Goal: Task Accomplishment & Management: Manage account settings

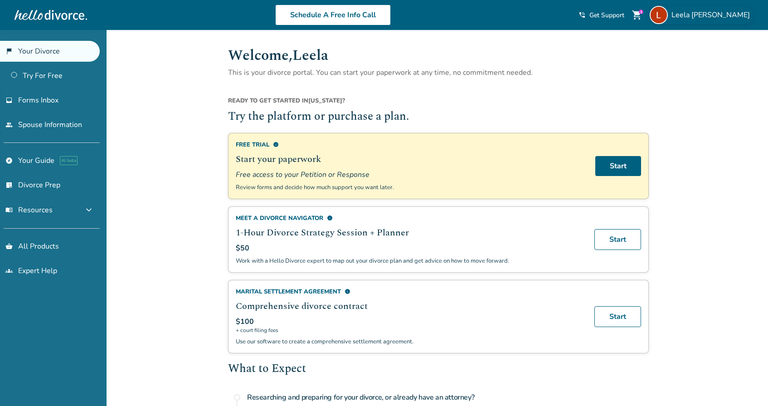
click at [722, 14] on span "[PERSON_NAME]" at bounding box center [712, 15] width 82 height 10
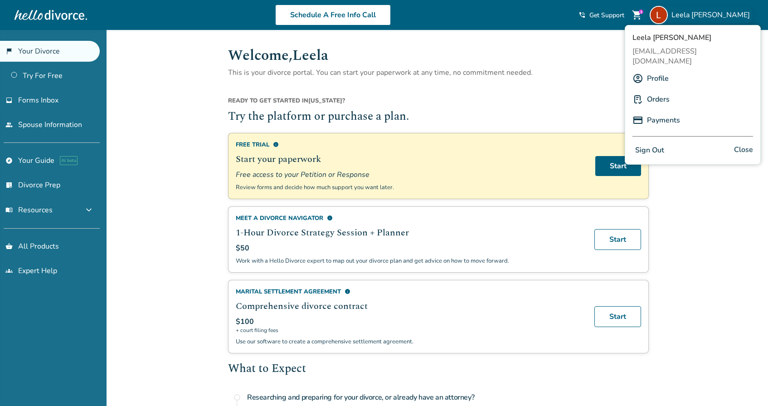
click at [656, 91] on link "Orders" at bounding box center [658, 99] width 23 height 17
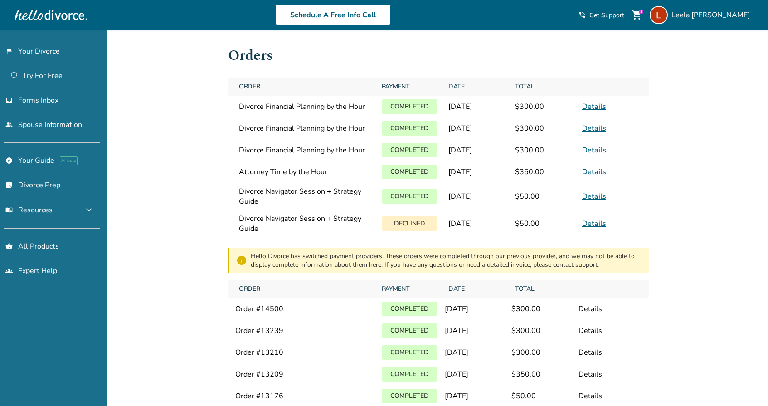
click at [590, 105] on link "Details" at bounding box center [594, 107] width 24 height 10
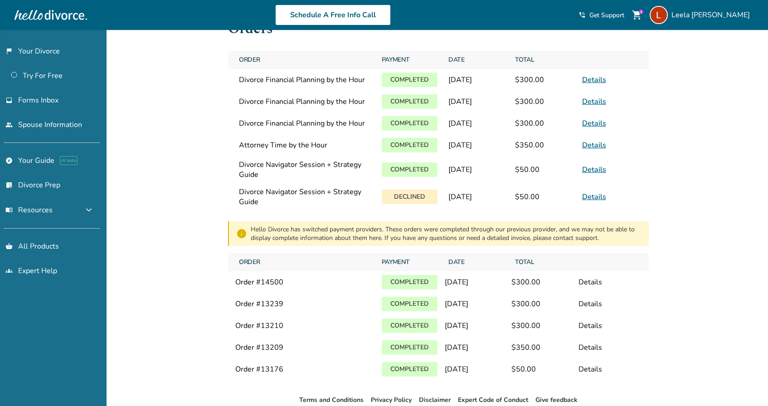
scroll to position [28, 0]
click at [589, 77] on link "Details" at bounding box center [594, 79] width 24 height 10
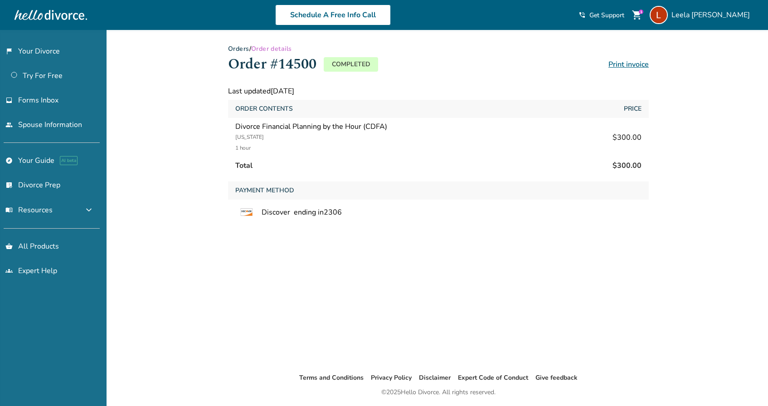
click at [621, 69] on div "Order #14500 Completed Print invoice" at bounding box center [438, 64] width 421 height 22
click at [623, 63] on link "Print invoice" at bounding box center [628, 64] width 40 height 10
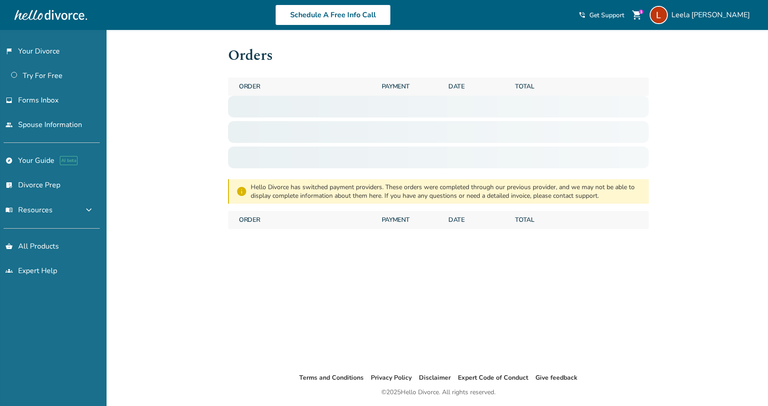
scroll to position [28, 0]
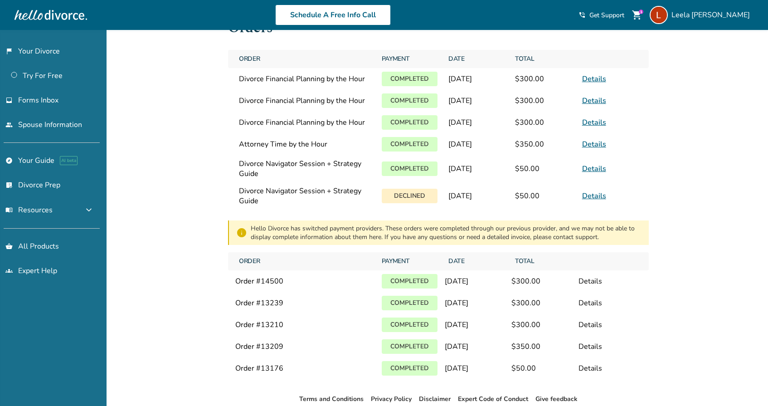
click at [592, 101] on link "Details" at bounding box center [594, 101] width 24 height 10
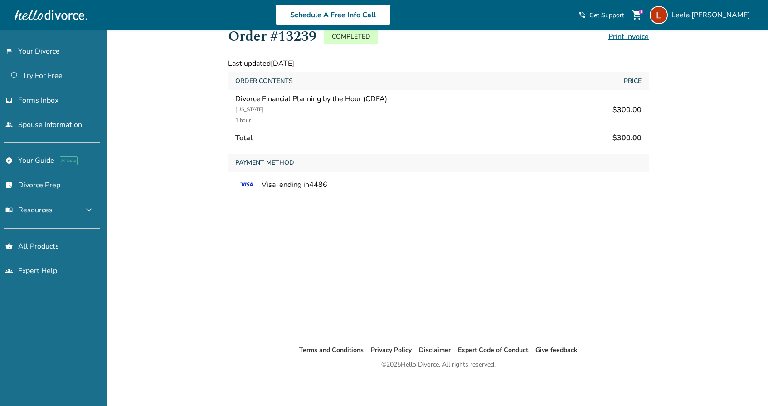
click at [636, 35] on link "Print invoice" at bounding box center [628, 37] width 40 height 10
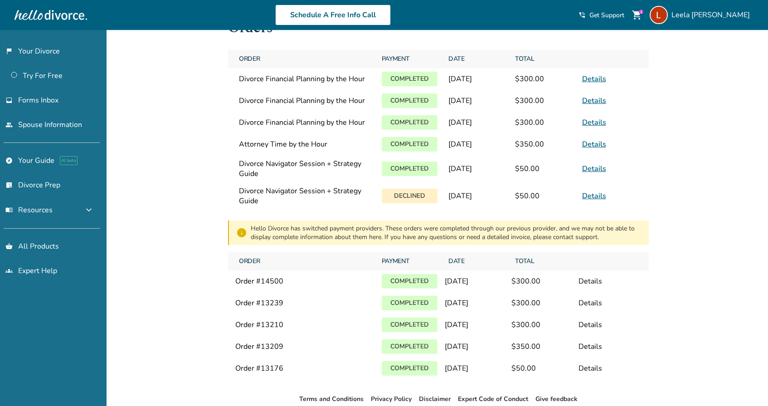
click at [594, 122] on link "Details" at bounding box center [594, 122] width 24 height 10
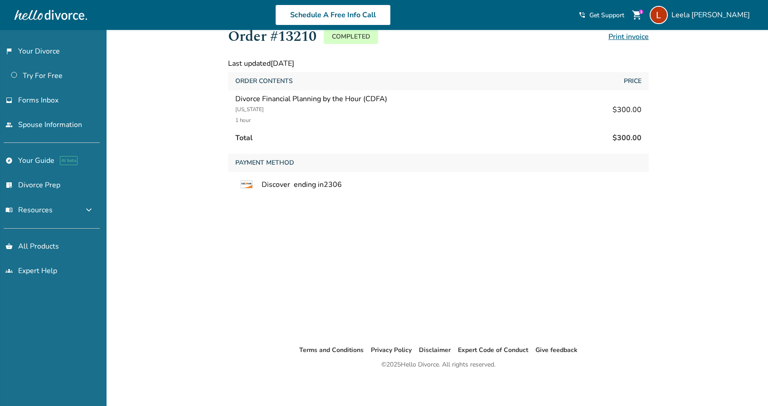
click at [631, 34] on link "Print invoice" at bounding box center [628, 37] width 40 height 10
click at [622, 36] on link "Print invoice" at bounding box center [628, 37] width 40 height 10
click at [620, 37] on link "Print invoice" at bounding box center [628, 37] width 40 height 10
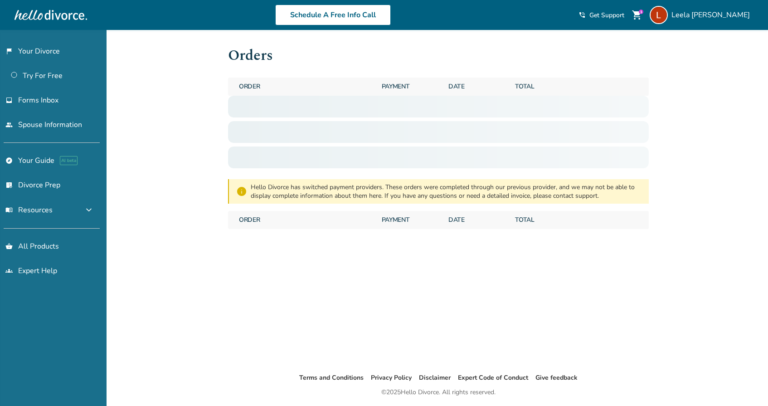
scroll to position [28, 0]
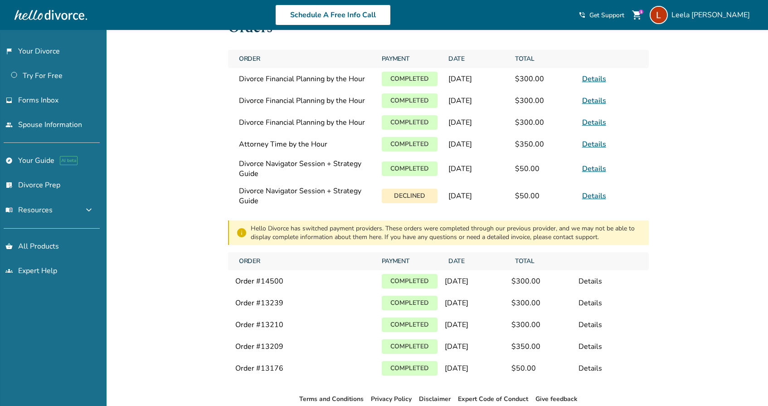
click at [588, 143] on link "Details" at bounding box center [594, 144] width 24 height 10
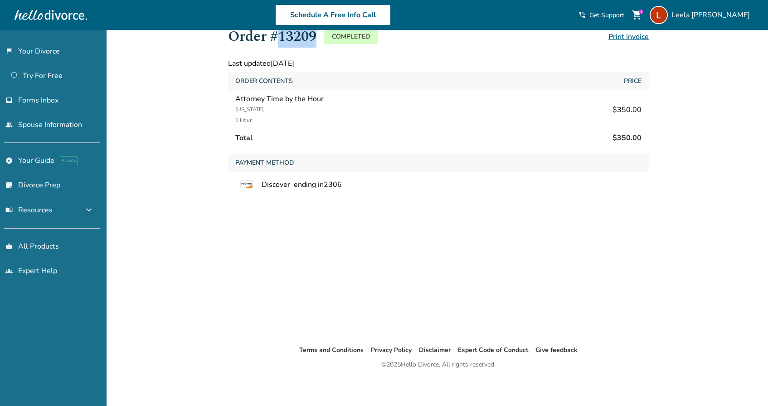
drag, startPoint x: 318, startPoint y: 36, endPoint x: 280, endPoint y: 36, distance: 38.1
click at [280, 36] on div "Order #13209 Completed" at bounding box center [303, 36] width 150 height 22
copy h1 "13209"
click at [621, 34] on link "Print invoice" at bounding box center [628, 37] width 40 height 10
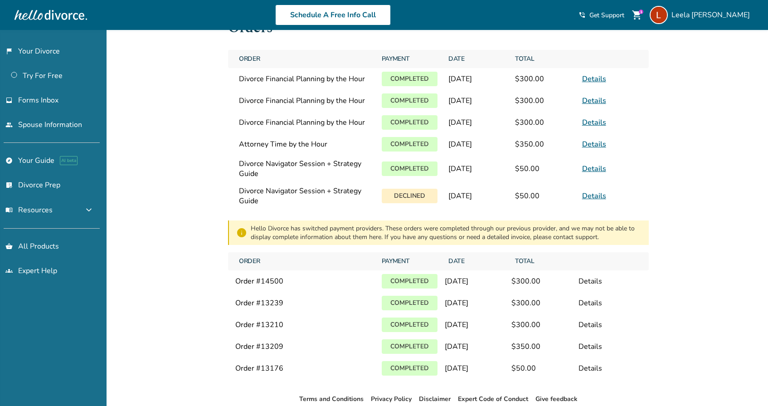
click at [595, 170] on link "Details" at bounding box center [594, 169] width 24 height 10
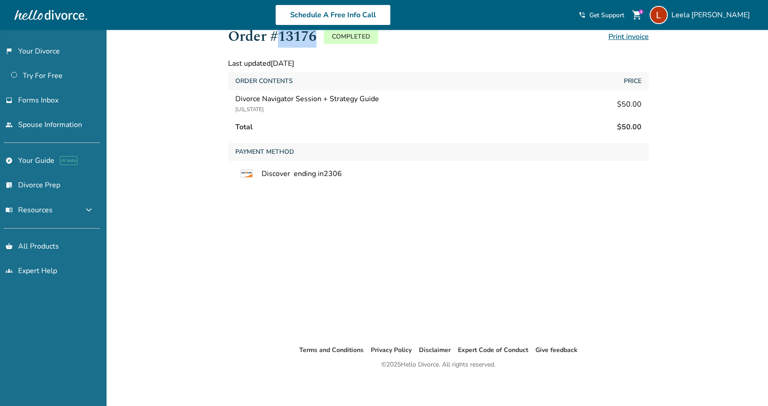
drag, startPoint x: 316, startPoint y: 37, endPoint x: 281, endPoint y: 36, distance: 35.4
click at [281, 36] on h1 "Order #13176" at bounding box center [272, 36] width 88 height 22
copy h1 "13176"
click at [638, 36] on link "Print invoice" at bounding box center [628, 37] width 40 height 10
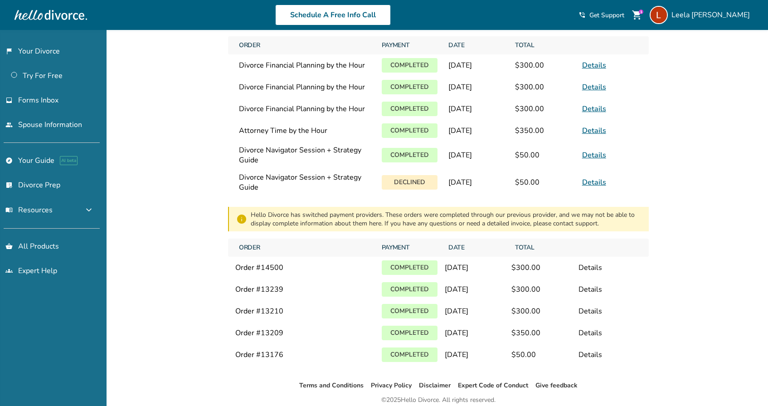
scroll to position [48, 0]
